Goal: Task Accomplishment & Management: Manage account settings

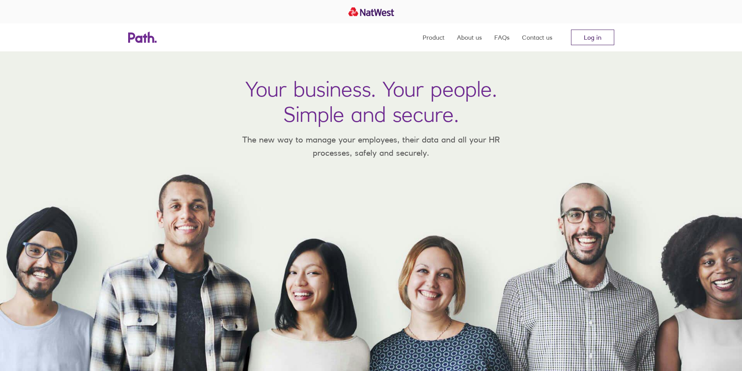
click at [595, 36] on link "Log in" at bounding box center [592, 38] width 43 height 16
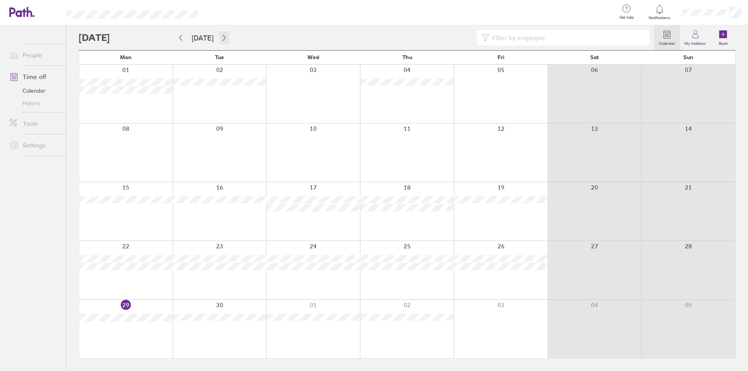
click at [219, 33] on button "button" at bounding box center [224, 38] width 10 height 13
click at [220, 34] on button "button" at bounding box center [224, 38] width 10 height 13
click at [230, 35] on div at bounding box center [366, 38] width 575 height 16
click at [220, 34] on button "button" at bounding box center [224, 38] width 10 height 13
click at [70, 56] on div "Calendar My holidays Book [DATE] [DATE] Mon Tue Wed Thu Fri Sat Sun 01 02 03 04…" at bounding box center [406, 198] width 681 height 346
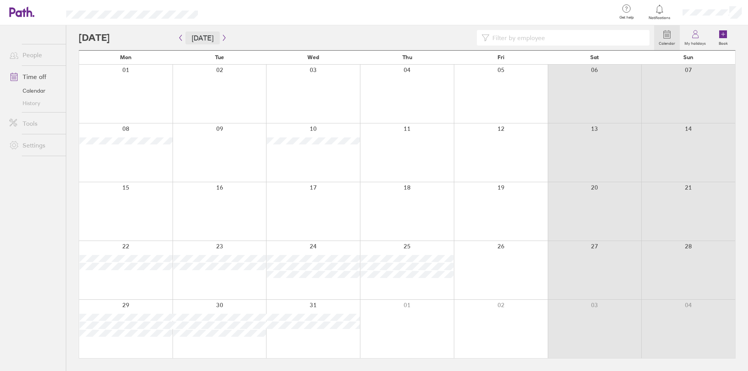
click at [202, 38] on button "[DATE]" at bounding box center [202, 38] width 34 height 13
click at [234, 35] on div at bounding box center [366, 38] width 575 height 16
click at [231, 35] on div at bounding box center [366, 38] width 575 height 16
click at [229, 33] on div at bounding box center [366, 38] width 575 height 16
click at [170, 35] on div at bounding box center [366, 38] width 575 height 16
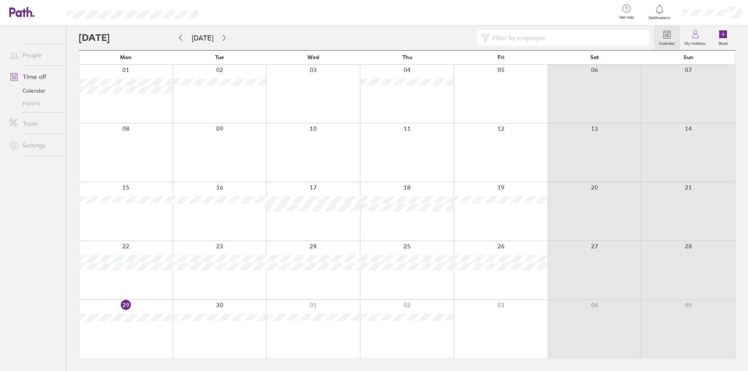
click at [234, 33] on div at bounding box center [366, 38] width 575 height 16
click at [69, 305] on div "Calendar My holidays Book [DATE] [DATE] Mon Tue Wed Thu Fri Sat Sun 01 02 03 04…" at bounding box center [406, 198] width 681 height 346
click at [70, 306] on div "Calendar My holidays Book [DATE] [DATE] Mon Tue Wed Thu Fri Sat Sun 01 02 03 04…" at bounding box center [406, 198] width 681 height 346
click at [71, 306] on div "Calendar My holidays Book [DATE] [DATE] Mon Tue Wed Thu Fri Sat Sun 01 02 03 04…" at bounding box center [406, 198] width 681 height 346
click at [232, 38] on div at bounding box center [366, 38] width 575 height 16
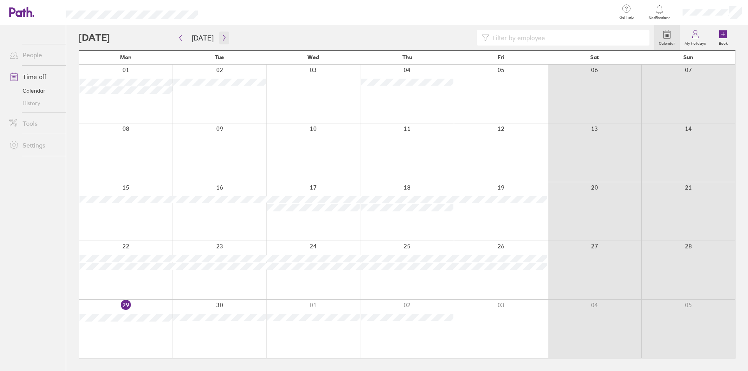
click at [221, 33] on button "button" at bounding box center [224, 38] width 10 height 13
click at [164, 35] on div at bounding box center [366, 38] width 575 height 16
click at [232, 34] on div at bounding box center [366, 38] width 575 height 16
click at [240, 33] on div at bounding box center [366, 38] width 575 height 16
click at [205, 33] on button "[DATE]" at bounding box center [202, 38] width 34 height 13
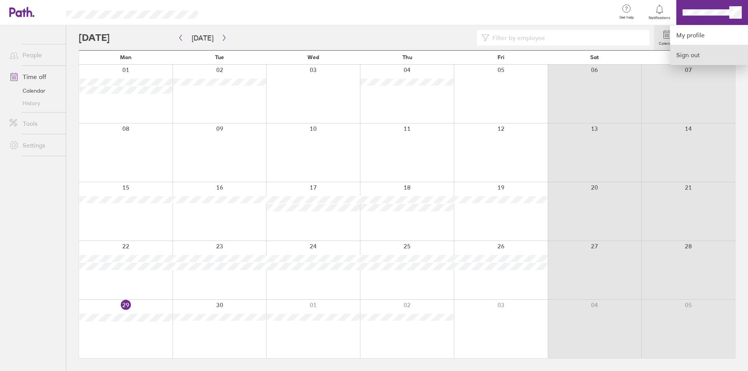
click at [686, 53] on link "Sign out" at bounding box center [709, 54] width 78 height 19
